Goal: Task Accomplishment & Management: Manage account settings

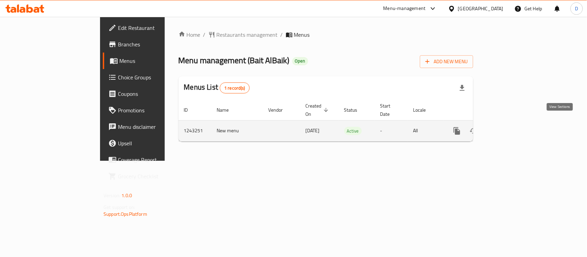
click at [510, 127] on icon "enhanced table" at bounding box center [506, 131] width 8 height 8
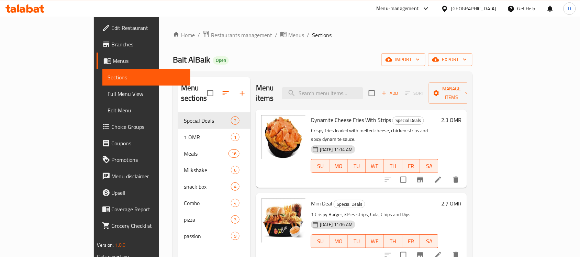
click at [113, 57] on span "Menus" at bounding box center [149, 61] width 72 height 8
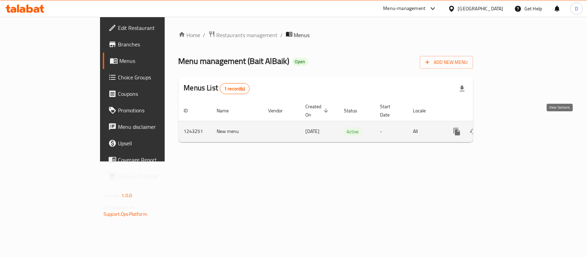
click at [510, 127] on icon "enhanced table" at bounding box center [506, 131] width 8 height 8
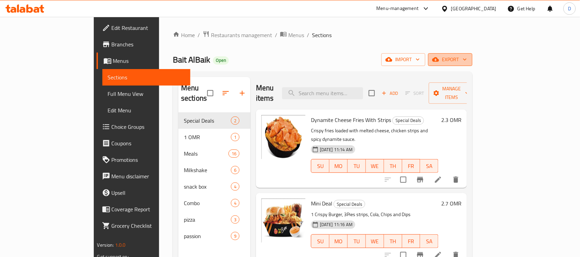
click at [467, 57] on span "export" at bounding box center [450, 59] width 33 height 9
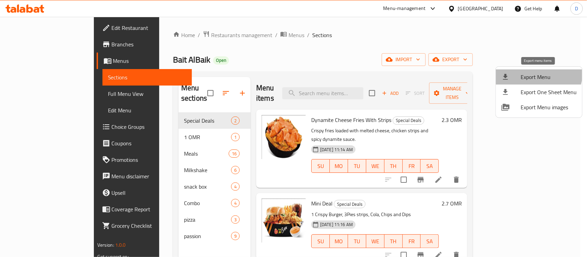
click at [532, 73] on span "Export Menu" at bounding box center [548, 77] width 56 height 8
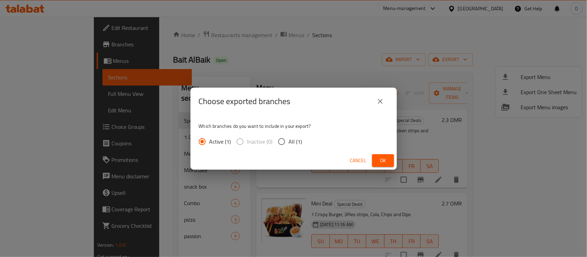
click at [279, 142] on input "All (1)" at bounding box center [281, 141] width 14 height 14
radio input "true"
click at [382, 159] on span "Ok" at bounding box center [382, 160] width 11 height 9
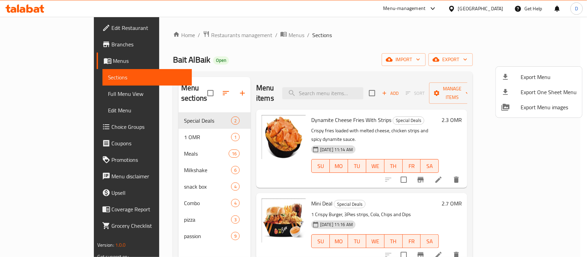
click at [353, 38] on div at bounding box center [293, 128] width 587 height 257
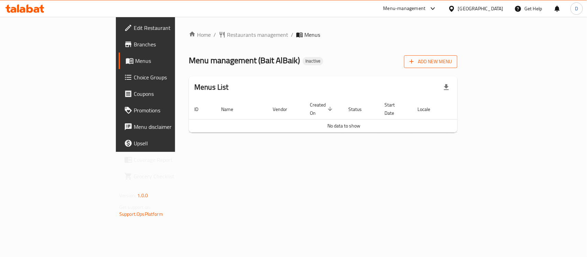
click at [451, 61] on span "Add New Menu" at bounding box center [430, 61] width 42 height 9
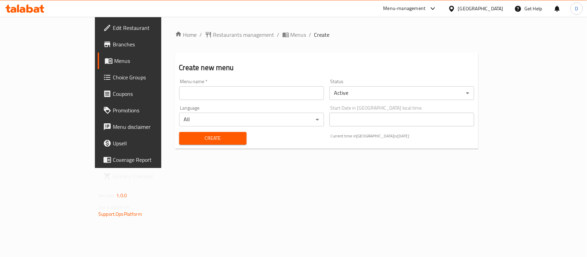
click at [220, 92] on input "text" at bounding box center [251, 93] width 145 height 14
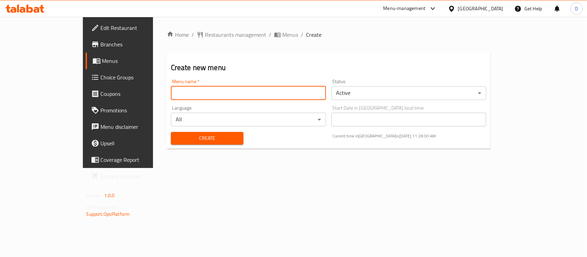
type input "menu"
click at [176, 140] on span "Create" at bounding box center [207, 138] width 62 height 9
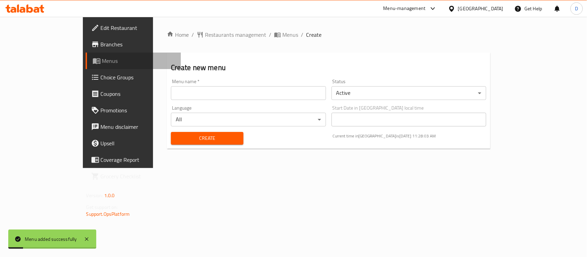
click at [102, 59] on span "Menus" at bounding box center [138, 61] width 73 height 8
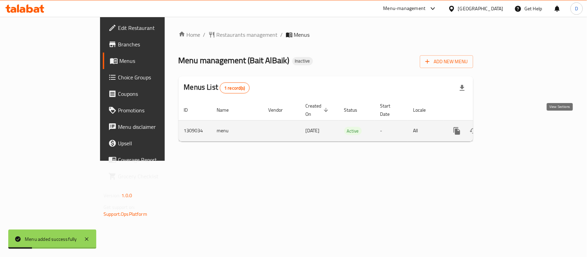
click at [510, 127] on icon "enhanced table" at bounding box center [506, 131] width 8 height 8
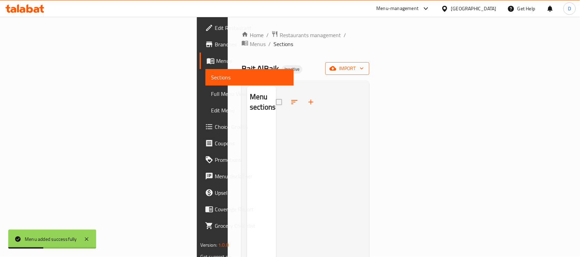
click at [336, 66] on icon "button" at bounding box center [333, 68] width 7 height 4
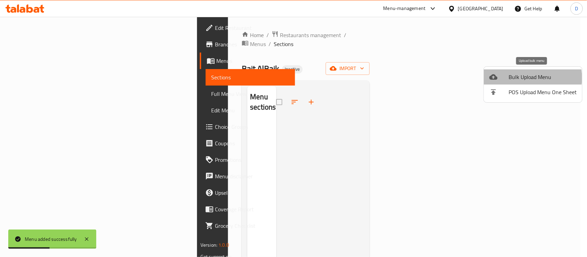
click at [524, 78] on span "Bulk Upload Menu" at bounding box center [542, 77] width 68 height 8
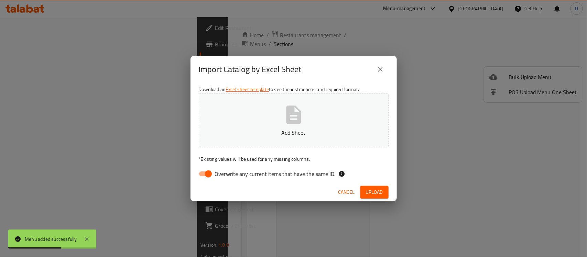
click at [202, 174] on input "Overwrite any current items that have the same ID." at bounding box center [208, 173] width 39 height 13
checkbox input "false"
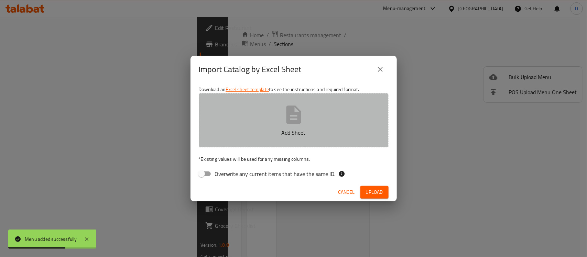
click at [293, 129] on p "Add Sheet" at bounding box center [293, 133] width 168 height 8
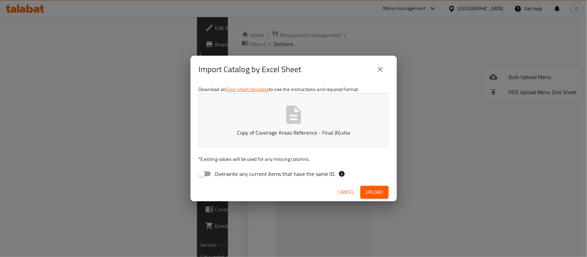
click at [365, 191] on button "Upload" at bounding box center [374, 192] width 28 height 13
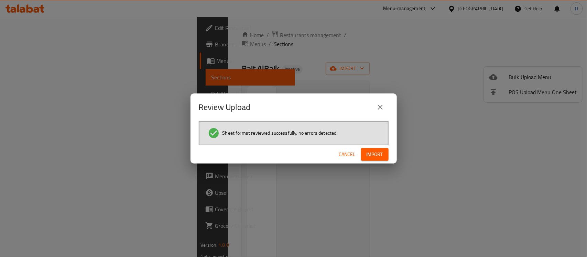
click at [377, 153] on span "Import" at bounding box center [374, 154] width 16 height 9
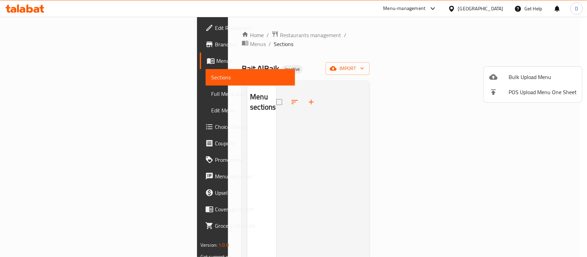
click at [351, 49] on div at bounding box center [293, 128] width 587 height 257
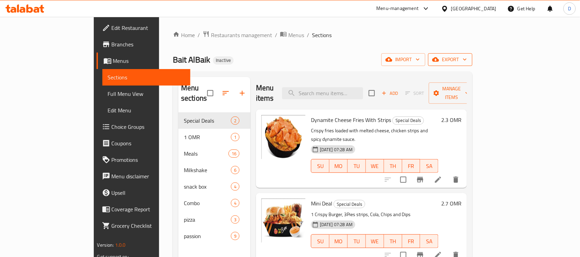
click at [472, 64] on button "export" at bounding box center [450, 59] width 44 height 13
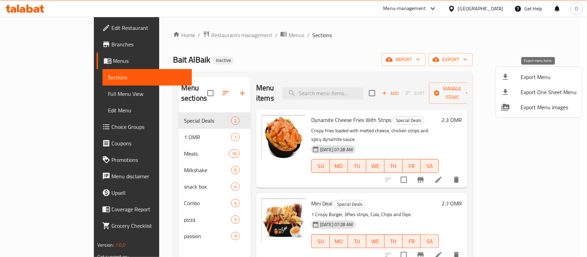
click at [516, 77] on div at bounding box center [510, 77] width 19 height 8
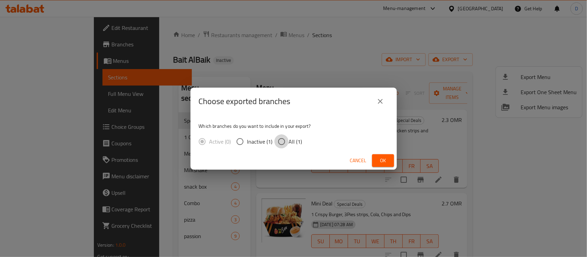
click at [280, 143] on input "All (1)" at bounding box center [281, 141] width 14 height 14
radio input "true"
click at [388, 160] on button "Ok" at bounding box center [383, 160] width 22 height 13
